Goal: Complete application form

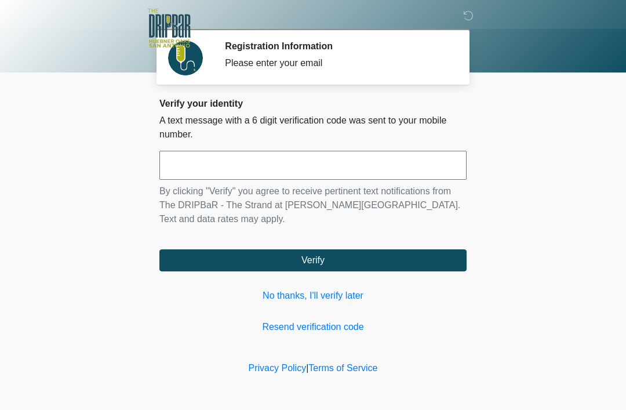
click at [191, 168] on input "text" at bounding box center [312, 165] width 307 height 29
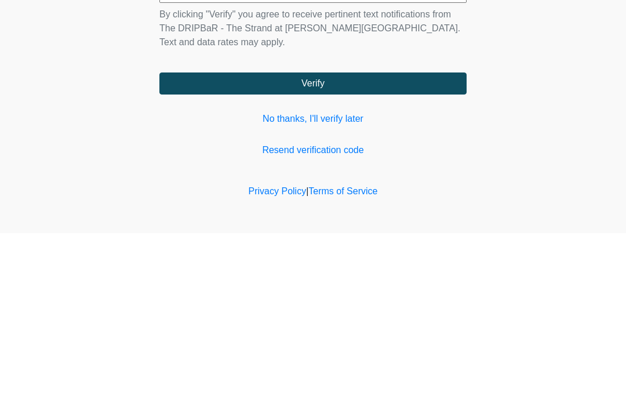
type input "******"
click at [426, 249] on button "Verify" at bounding box center [312, 260] width 307 height 22
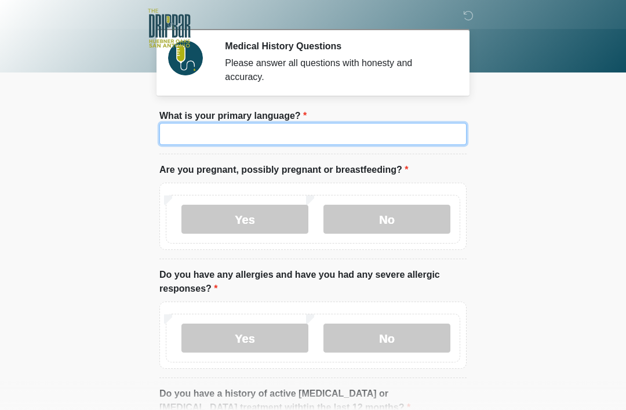
click at [252, 134] on input "What is your primary language?" at bounding box center [312, 134] width 307 height 22
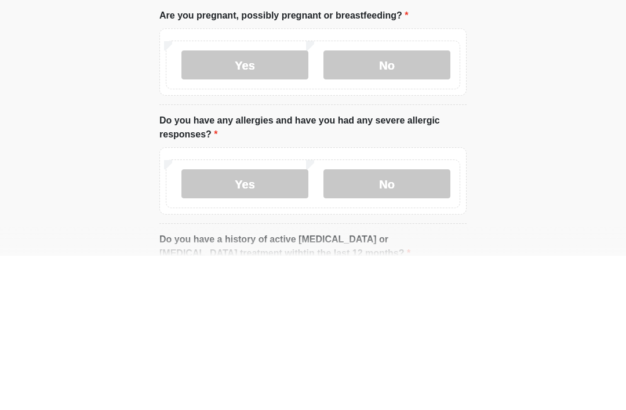
type input "*******"
click at [417, 205] on label "No" at bounding box center [386, 219] width 127 height 29
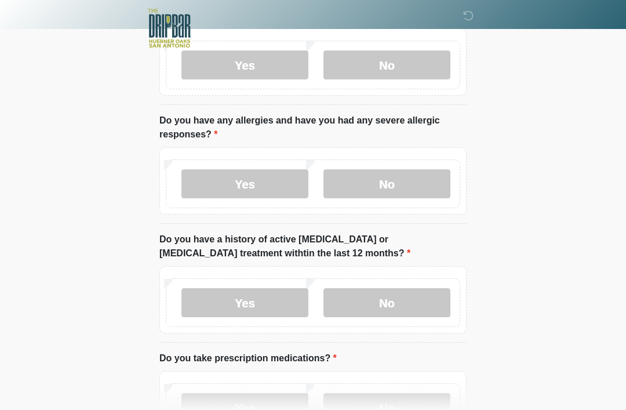
click at [403, 180] on label "No" at bounding box center [386, 183] width 127 height 29
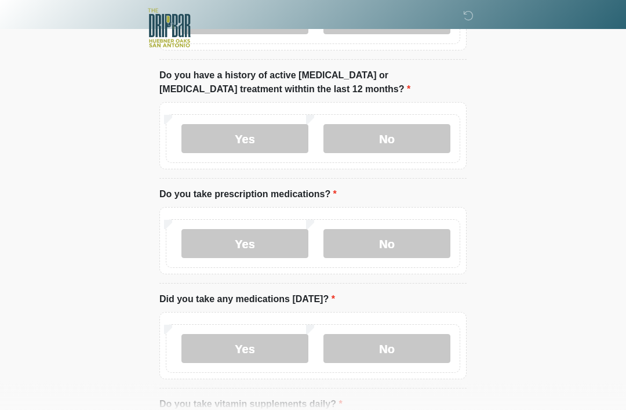
scroll to position [319, 0]
click at [398, 138] on label "No" at bounding box center [386, 137] width 127 height 29
click at [281, 248] on label "Yes" at bounding box center [244, 242] width 127 height 29
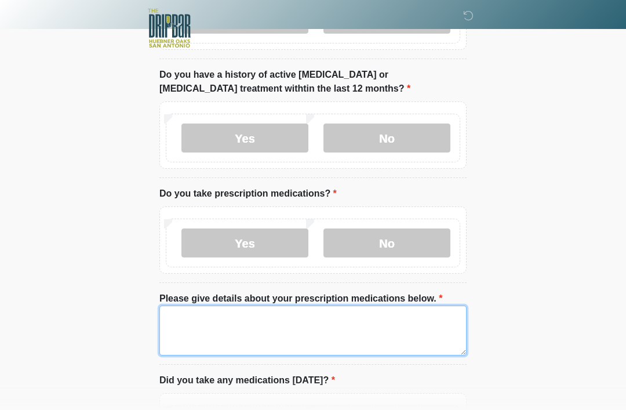
click at [204, 323] on textarea "Please give details about your prescription medications below." at bounding box center [312, 330] width 307 height 50
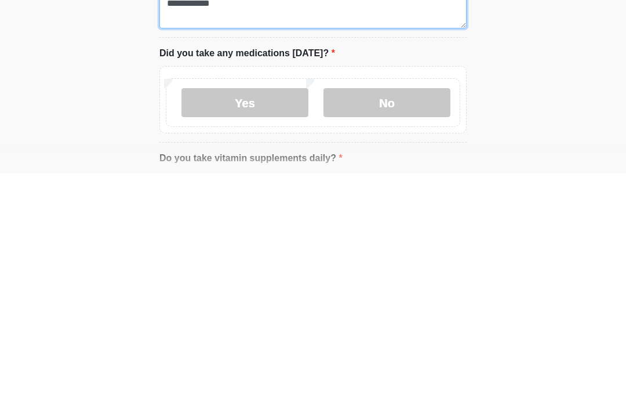
scroll to position [410, 0]
type textarea "**********"
click at [266, 324] on label "Yes" at bounding box center [244, 338] width 127 height 29
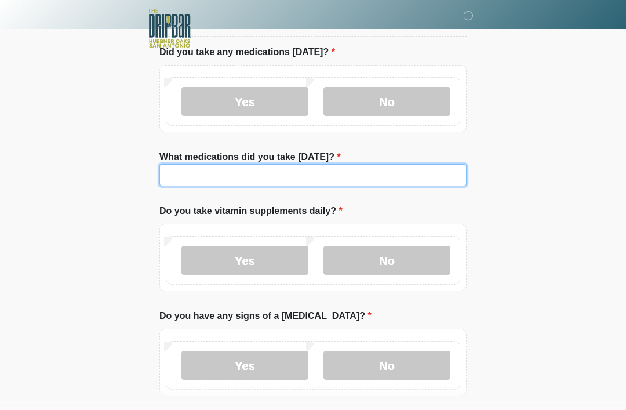
click at [201, 174] on input "What medications did you take [DATE]?" at bounding box center [312, 175] width 307 height 22
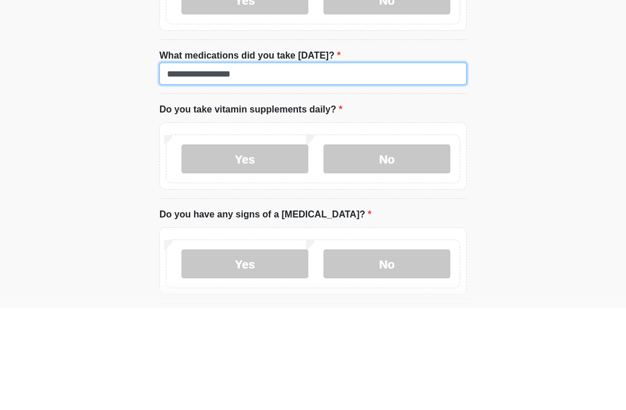
type input "**********"
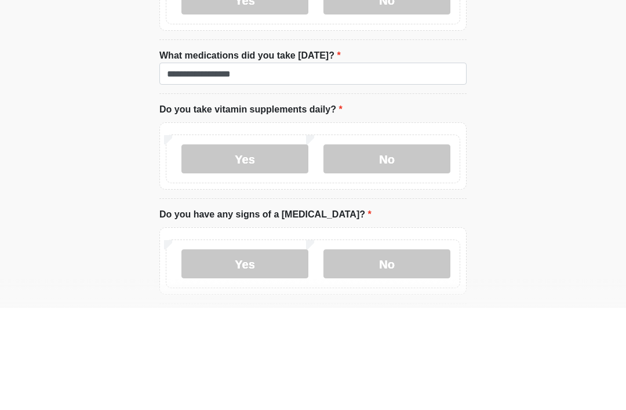
click at [385, 246] on label "No" at bounding box center [386, 260] width 127 height 29
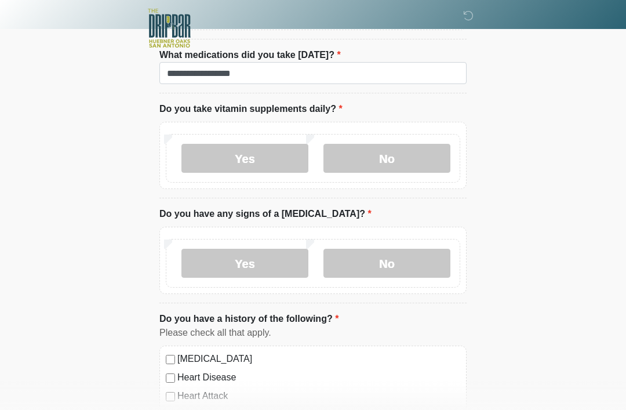
click at [402, 265] on label "No" at bounding box center [386, 263] width 127 height 29
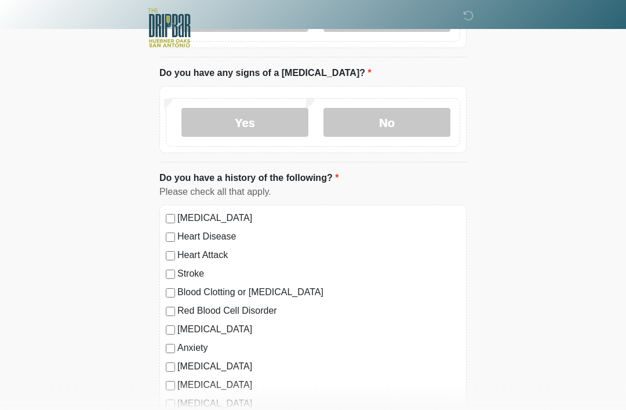
scroll to position [893, 0]
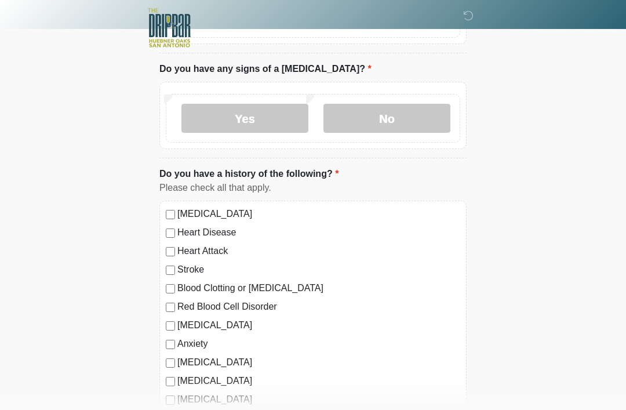
click at [172, 203] on div "[MEDICAL_DATA] Heart Disease Heart Attack Stroke Blood Clotting or [MEDICAL_DAT…" at bounding box center [312, 318] width 307 height 235
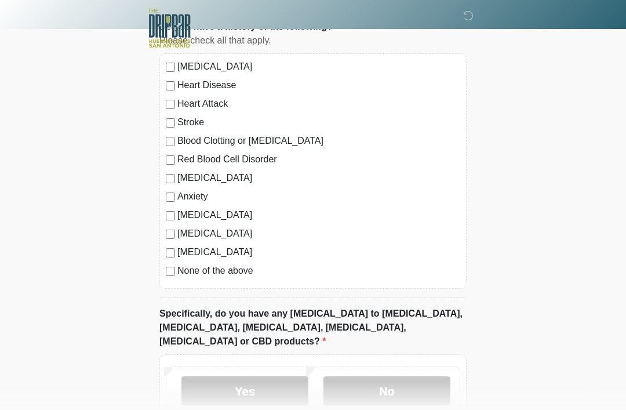
scroll to position [1101, 0]
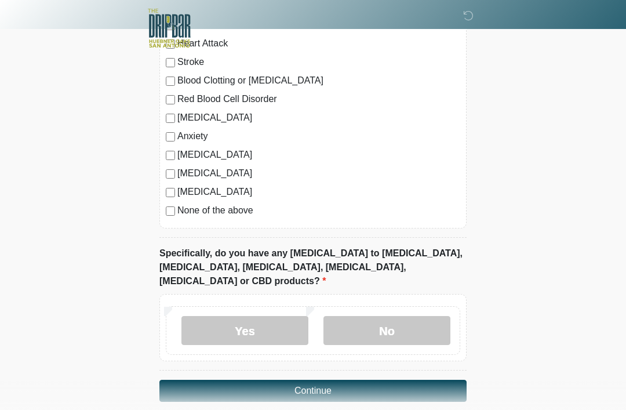
click at [400, 316] on label "No" at bounding box center [386, 330] width 127 height 29
click at [414, 380] on button "Continue" at bounding box center [312, 391] width 307 height 22
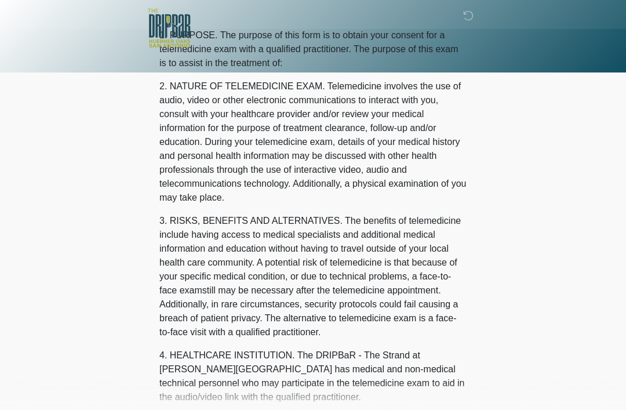
scroll to position [0, 0]
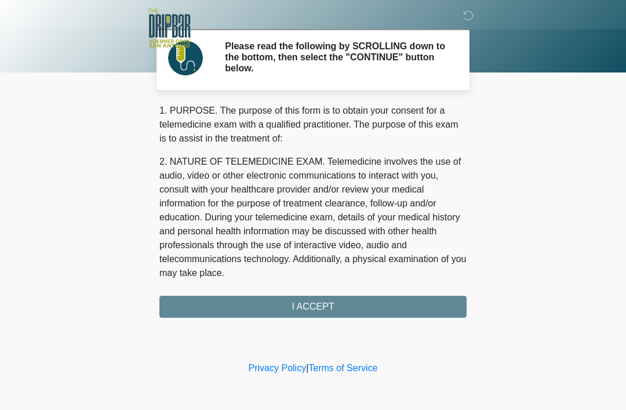
click at [410, 306] on div "1. PURPOSE. The purpose of this form is to obtain your consent for a telemedici…" at bounding box center [312, 211] width 307 height 214
click at [287, 300] on div "1. PURPOSE. The purpose of this form is to obtain your consent for a telemedici…" at bounding box center [312, 211] width 307 height 214
click at [308, 303] on div "1. PURPOSE. The purpose of this form is to obtain your consent for a telemedici…" at bounding box center [312, 211] width 307 height 214
click at [370, 303] on div "1. PURPOSE. The purpose of this form is to obtain your consent for a telemedici…" at bounding box center [312, 211] width 307 height 214
click at [322, 301] on div "1. PURPOSE. The purpose of this form is to obtain your consent for a telemedici…" at bounding box center [312, 211] width 307 height 214
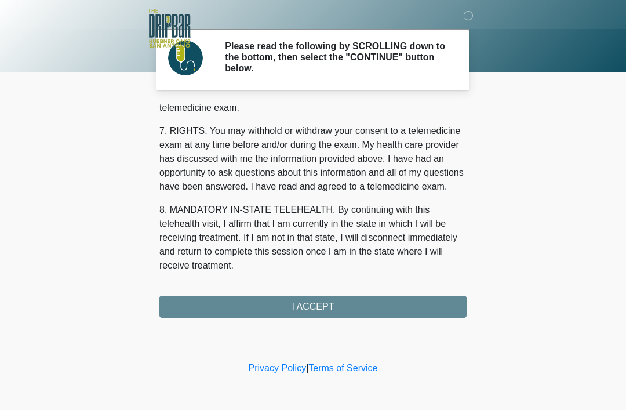
scroll to position [508, 0]
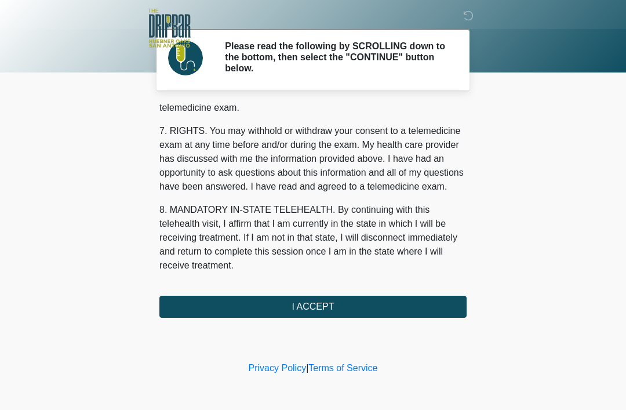
click at [376, 300] on button "I ACCEPT" at bounding box center [312, 307] width 307 height 22
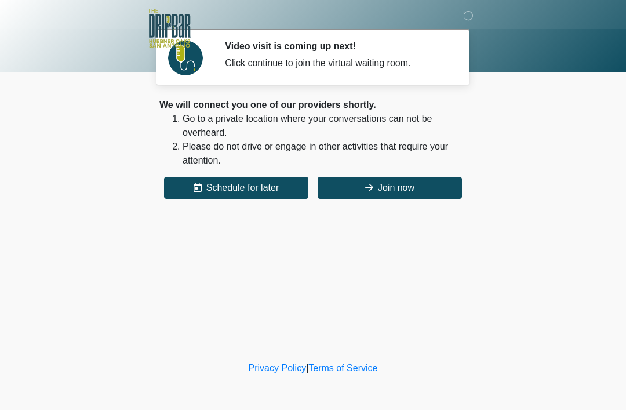
click at [396, 183] on button "Join now" at bounding box center [390, 188] width 144 height 22
